Goal: Task Accomplishment & Management: Complete application form

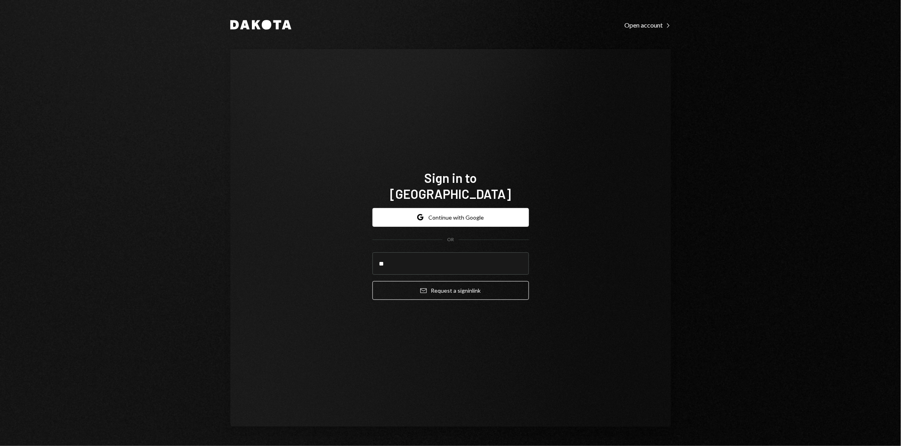
type input "*"
type input "**********"
